Goal: Information Seeking & Learning: Learn about a topic

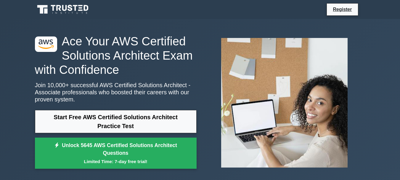
click at [150, 127] on link "Start Free AWS Certified Solutions Architect Practice Test" at bounding box center [116, 121] width 162 height 23
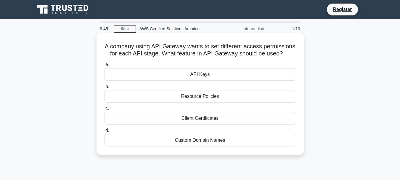
click at [200, 71] on div "API Keys" at bounding box center [200, 74] width 192 height 12
click at [104, 67] on input "a. API Keys" at bounding box center [104, 65] width 0 height 4
